Goal: Task Accomplishment & Management: Manage account settings

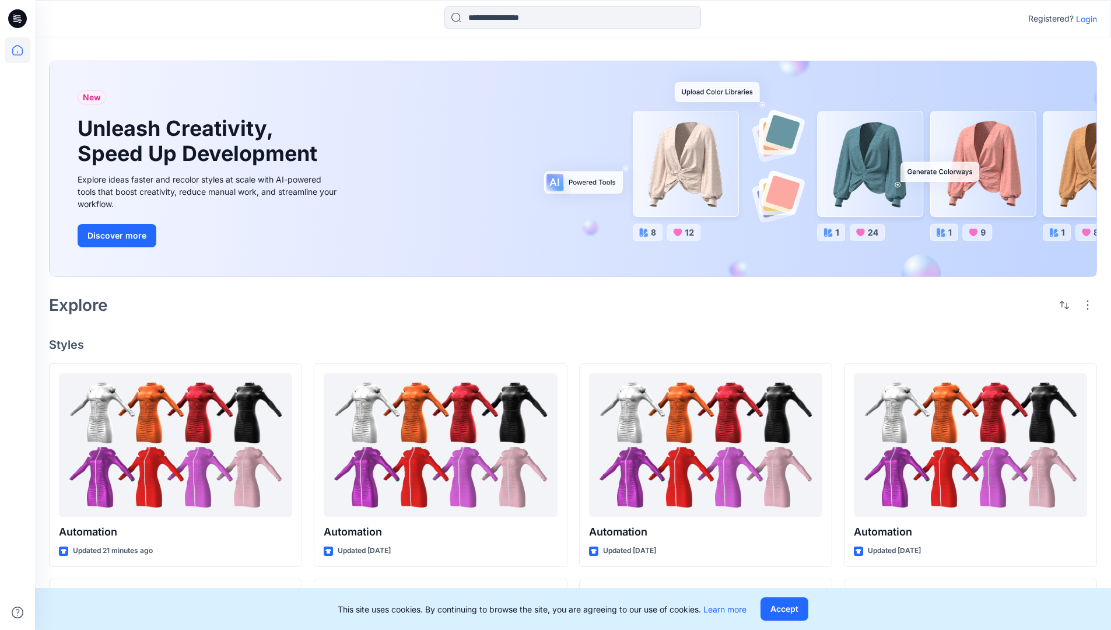
click at [1084, 19] on p "Login" at bounding box center [1086, 19] width 21 height 12
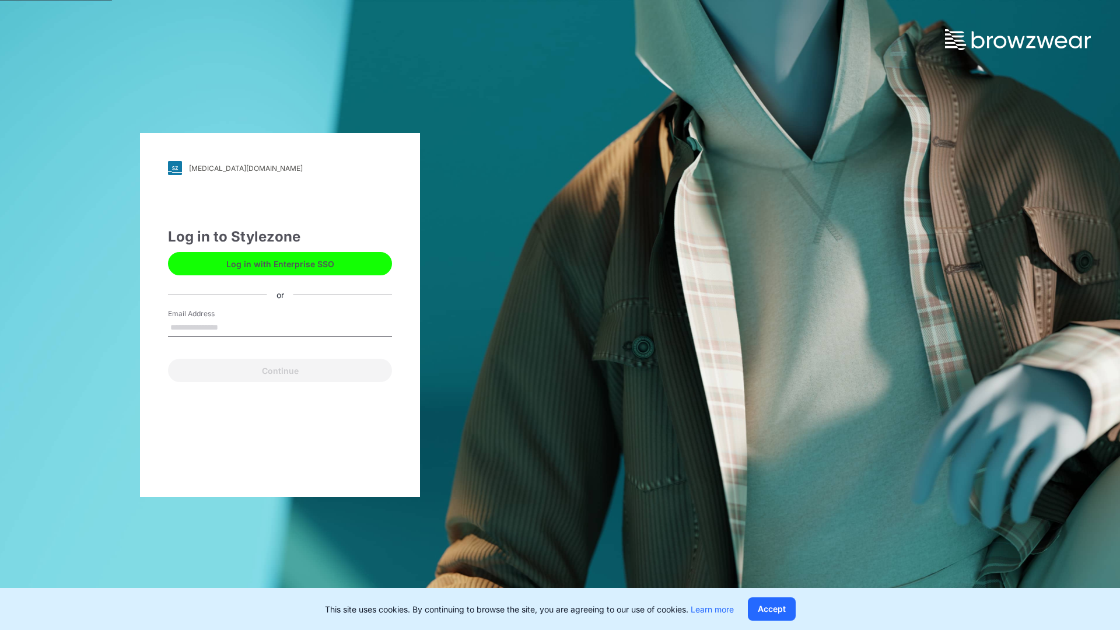
click at [230, 327] on input "Email Address" at bounding box center [280, 328] width 224 height 18
type input "**********"
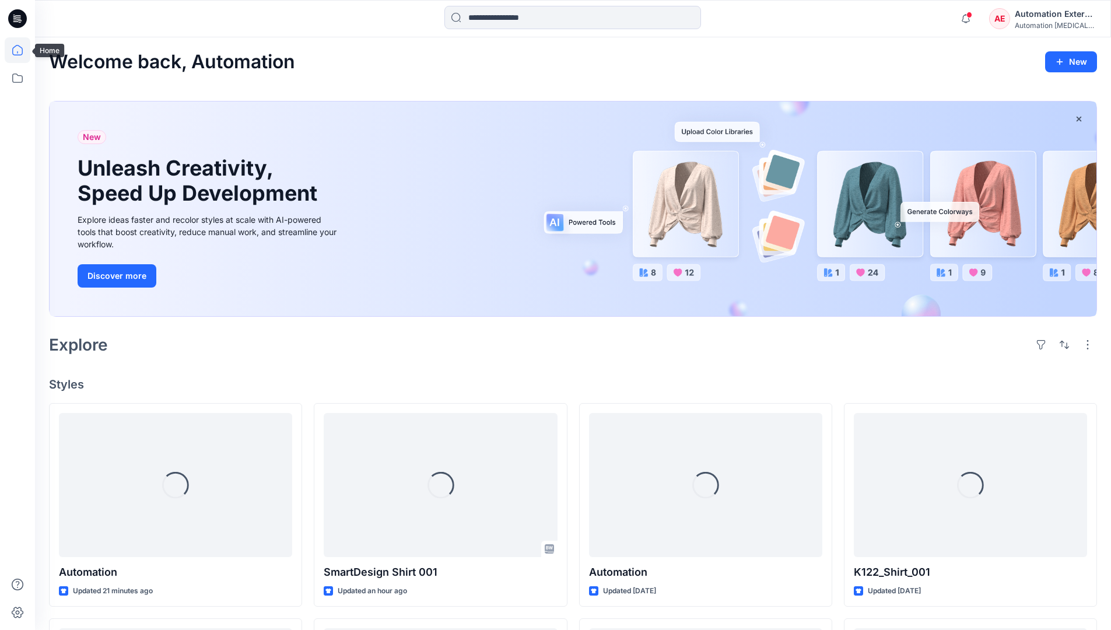
click at [22, 50] on icon at bounding box center [17, 50] width 11 height 11
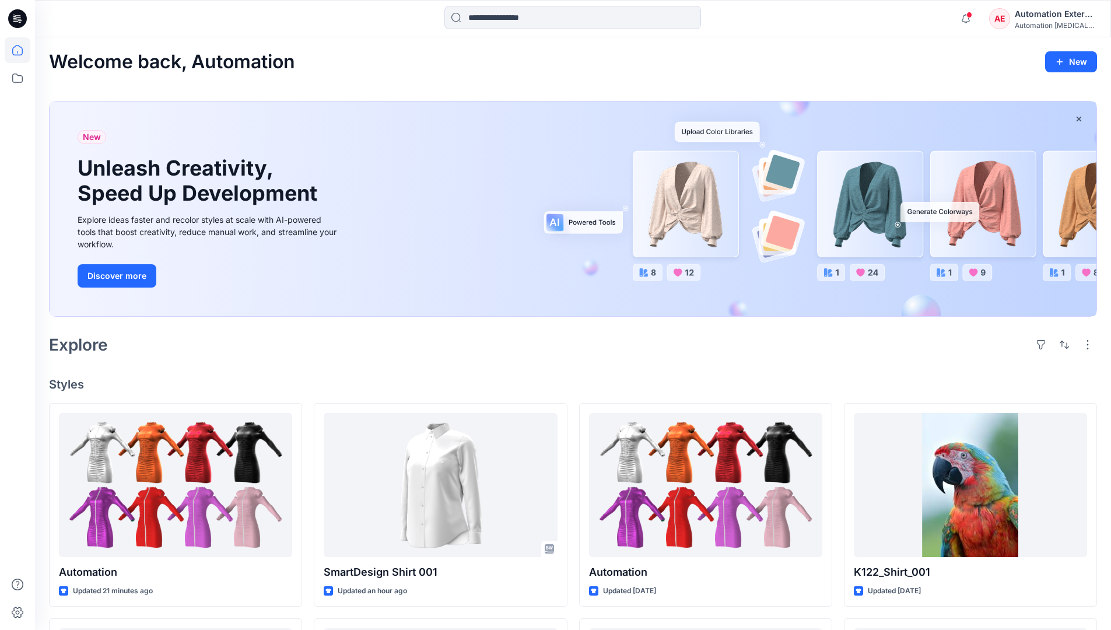
click at [1012, 23] on div "AE Automation External Automation testim..." at bounding box center [1042, 18] width 107 height 23
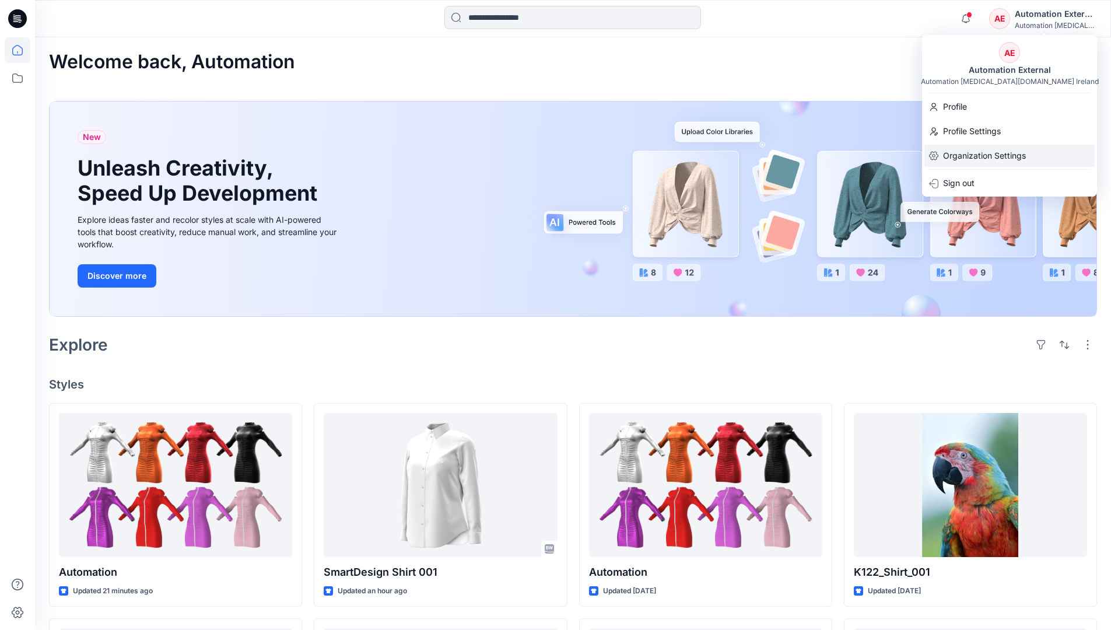
click at [982, 153] on p "Organization Settings" at bounding box center [984, 156] width 83 height 22
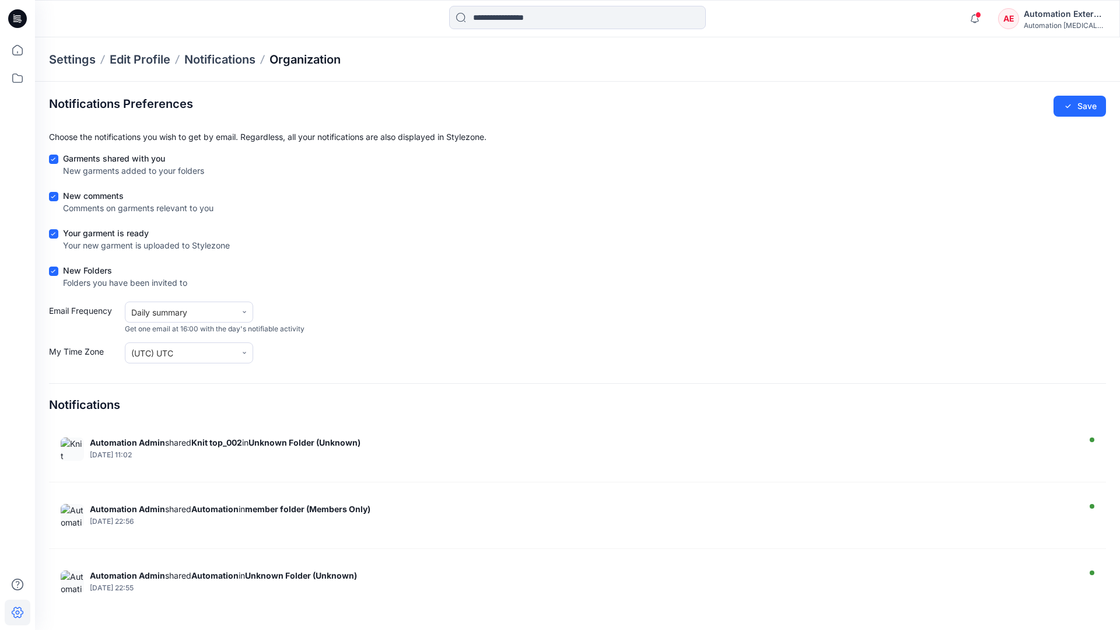
click at [306, 57] on p "Organization" at bounding box center [305, 59] width 71 height 16
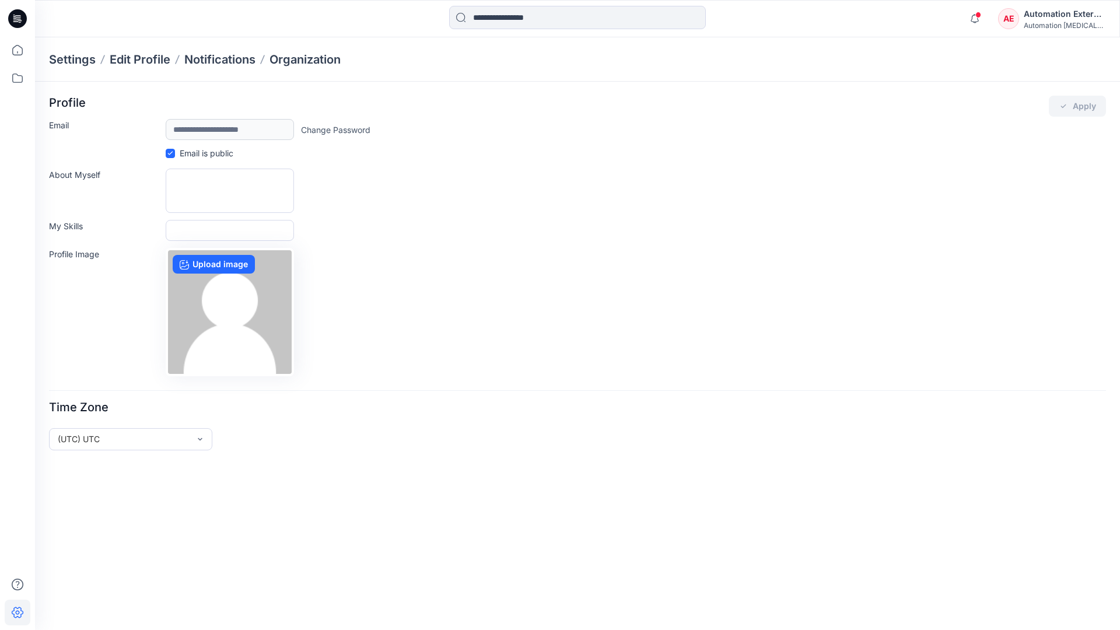
click at [1065, 18] on div "Automation External" at bounding box center [1065, 14] width 82 height 14
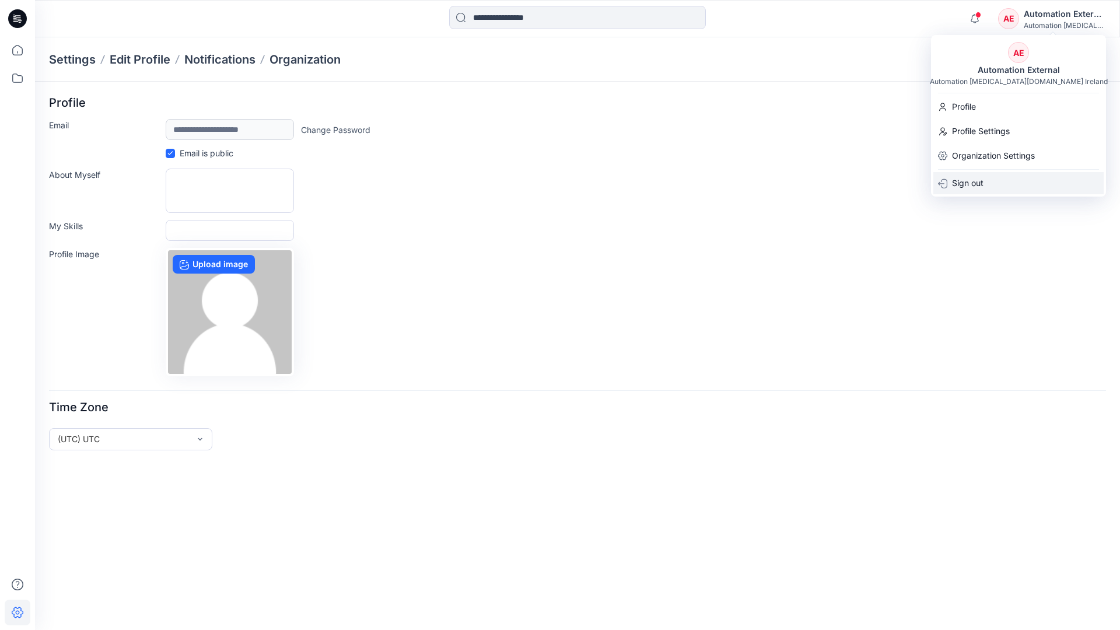
click at [990, 181] on div "Sign out" at bounding box center [1018, 183] width 170 height 22
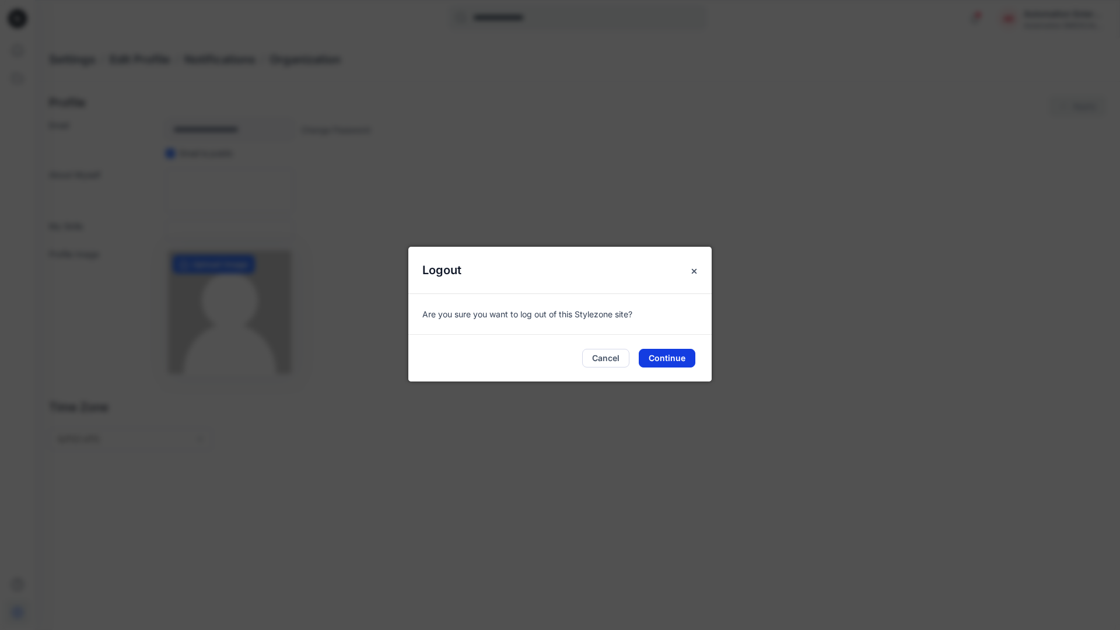
click at [674, 354] on button "Continue" at bounding box center [667, 358] width 57 height 19
